Goal: Register for event/course

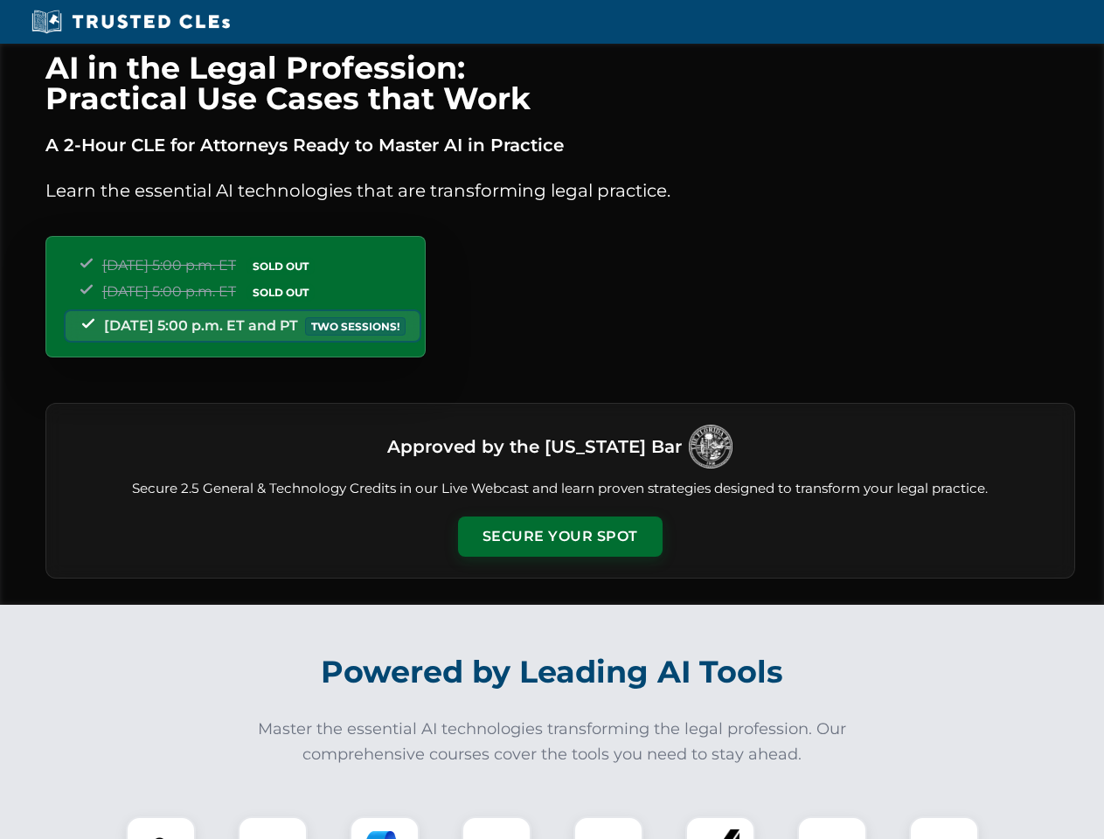
click at [559, 537] on button "Secure Your Spot" at bounding box center [560, 536] width 204 height 40
click at [161, 828] on img at bounding box center [160, 851] width 51 height 51
click at [273, 828] on div at bounding box center [273, 851] width 70 height 70
